Goal: Transaction & Acquisition: Book appointment/travel/reservation

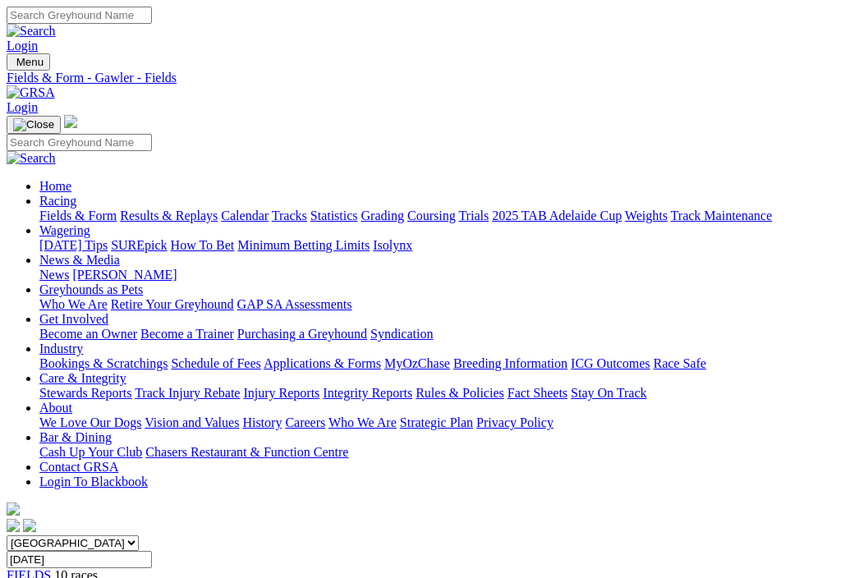
click at [55, 209] on link "Fields & Form" at bounding box center [77, 216] width 77 height 14
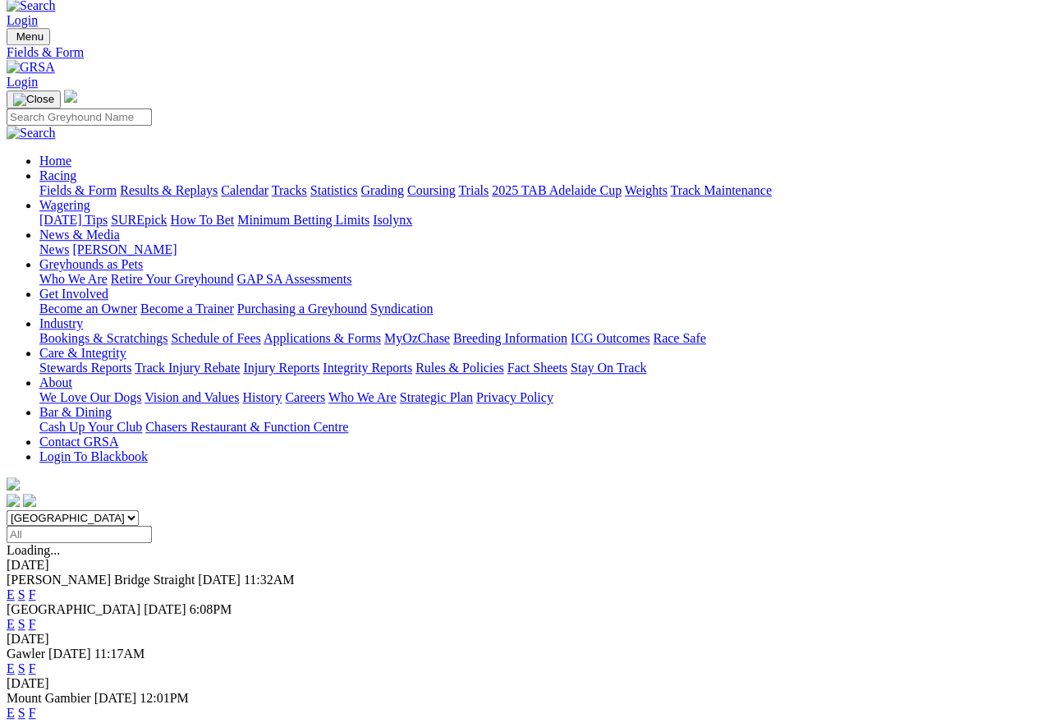
scroll to position [21, 0]
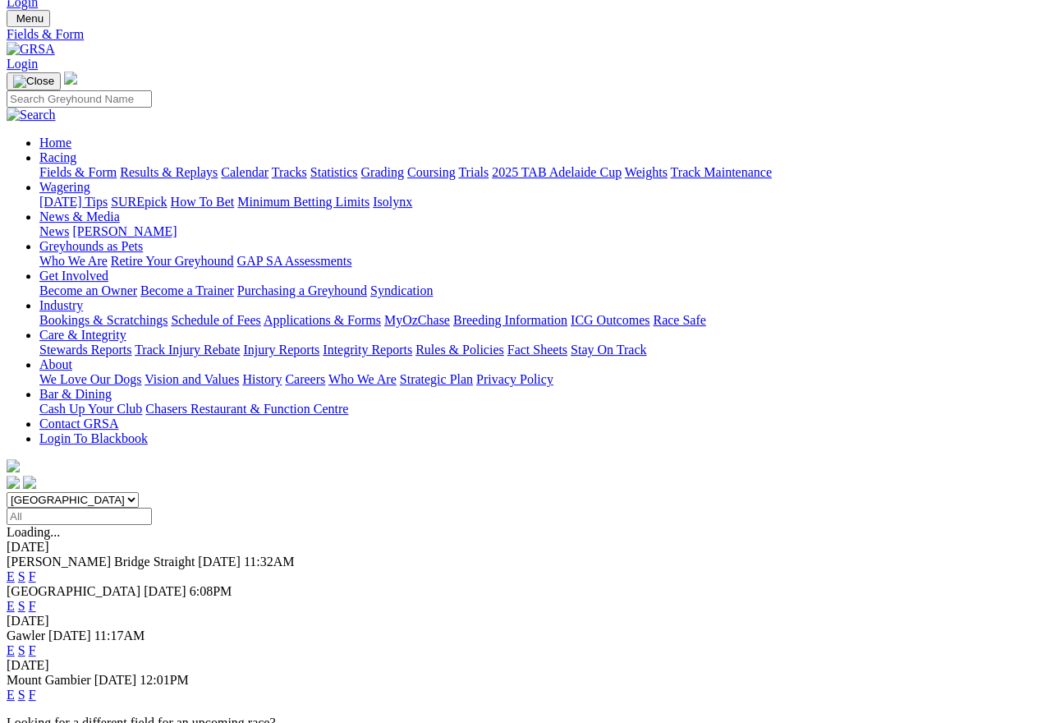
scroll to position [44, 0]
click at [55, 41] on link at bounding box center [31, 48] width 48 height 14
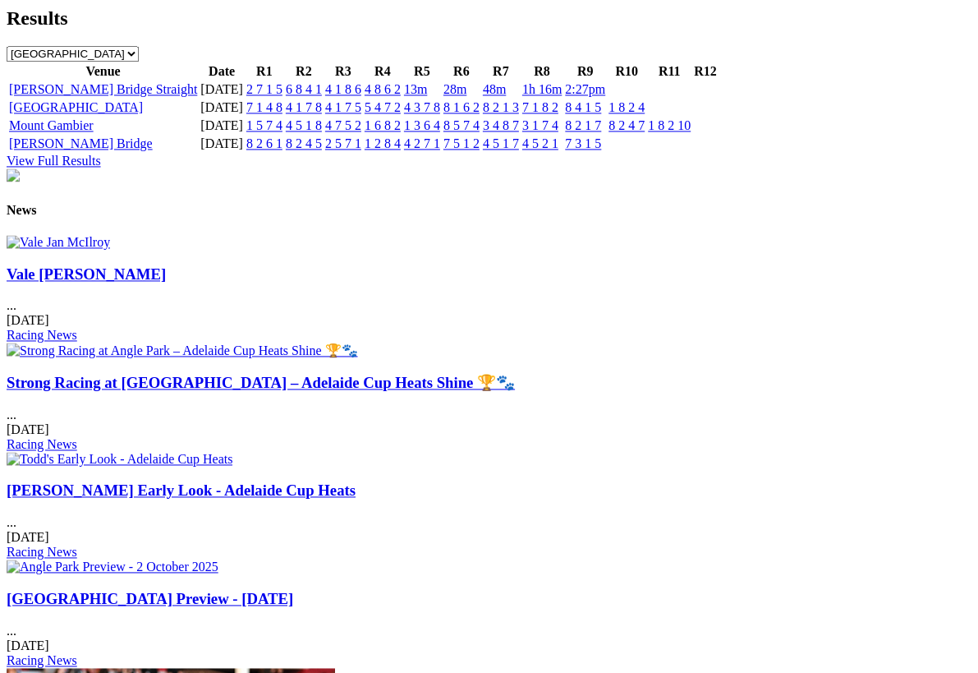
scroll to position [1815, 0]
click at [378, 374] on link "Strong Racing at [GEOGRAPHIC_DATA] – Adelaide Cup Heats Shine 🏆🐾" at bounding box center [261, 382] width 508 height 17
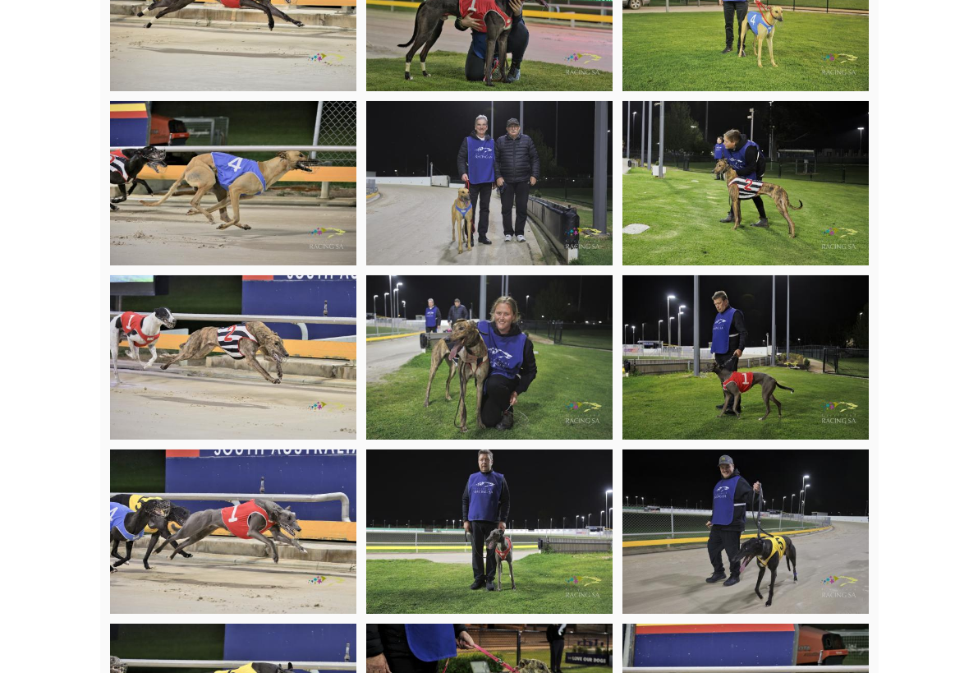
scroll to position [4416, 0]
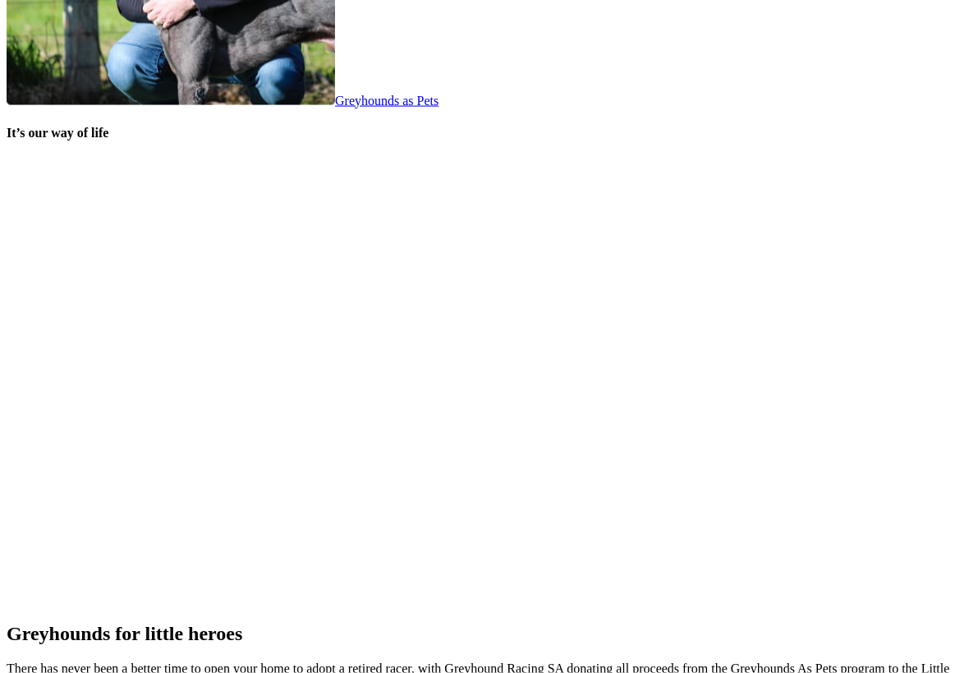
scroll to position [3271, 0]
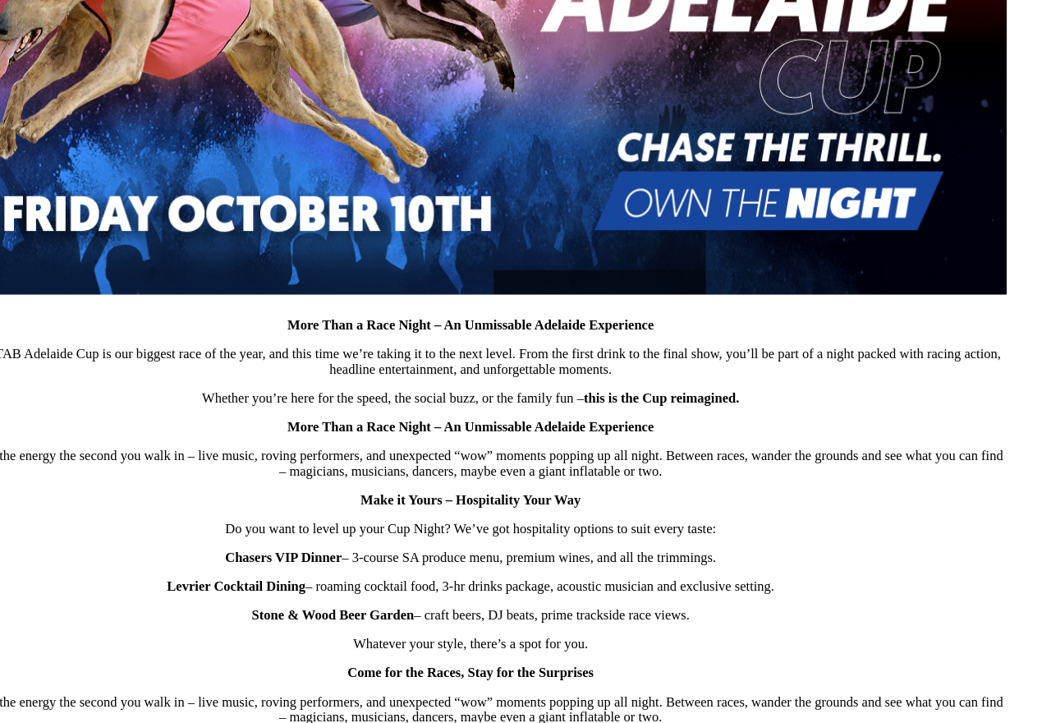
scroll to position [748, 36]
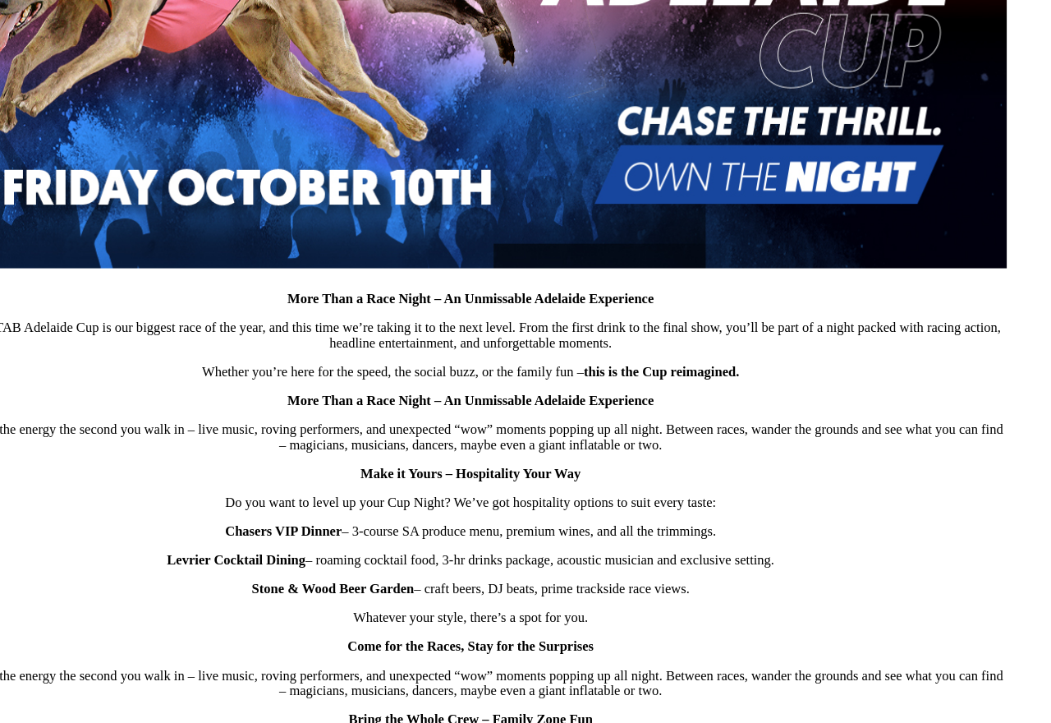
click at [800, 33] on img at bounding box center [489, 68] width 1038 height 430
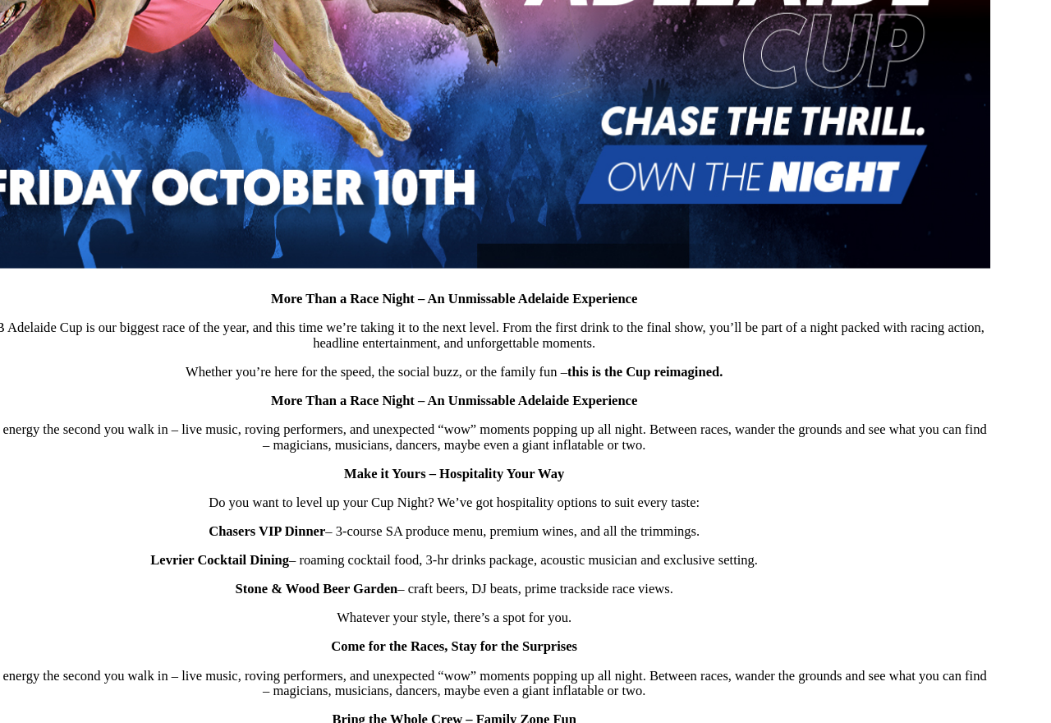
scroll to position [748, 60]
click at [941, 514] on div "More Than a Race Night – An Unmissable Adelaide Experience The 2025 TAB Adelaid…" at bounding box center [466, 367] width 1038 height 1029
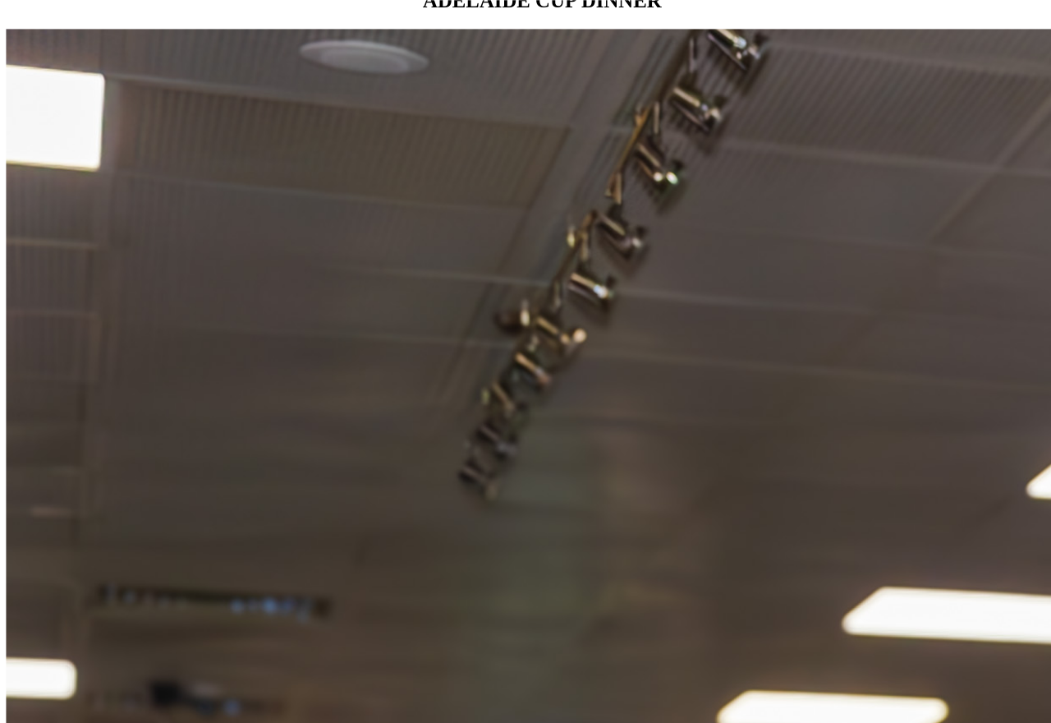
scroll to position [1657, 0]
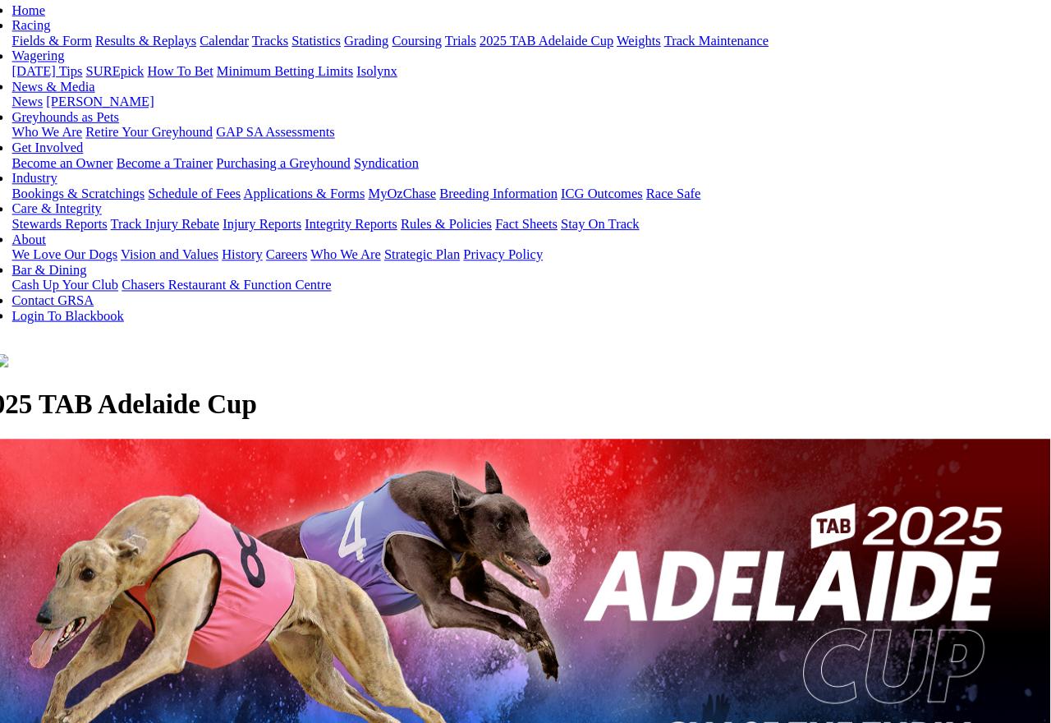
scroll to position [172, 0]
